Goal: Obtain resource: Download file/media

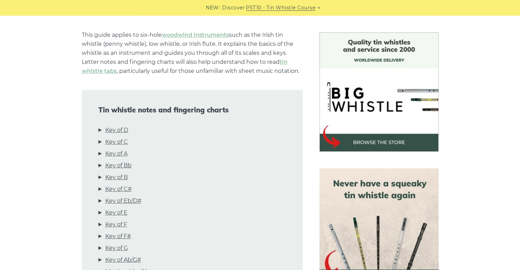
scroll to position [229, 0]
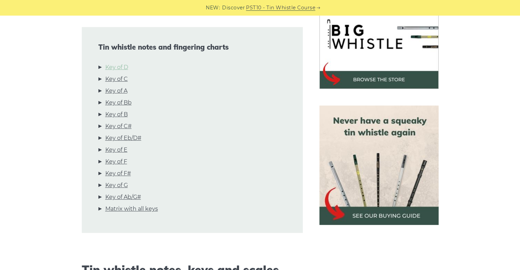
click at [110, 68] on link "Key of D" at bounding box center [116, 67] width 23 height 9
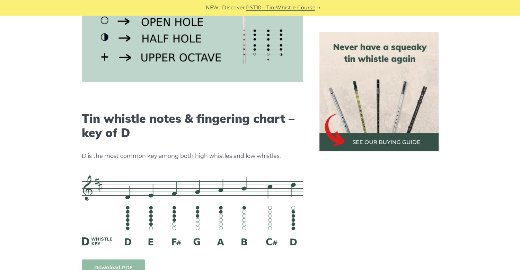
scroll to position [1080, 0]
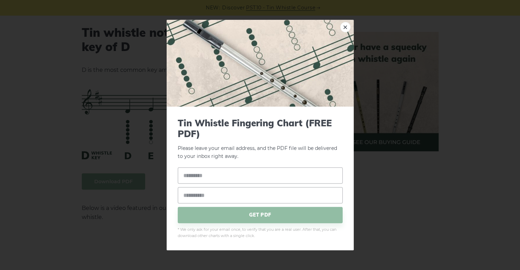
click at [212, 179] on input "text" at bounding box center [260, 175] width 165 height 16
type input "**********"
click at [242, 210] on span "GET PDF" at bounding box center [260, 215] width 165 height 16
